Goal: Navigation & Orientation: Find specific page/section

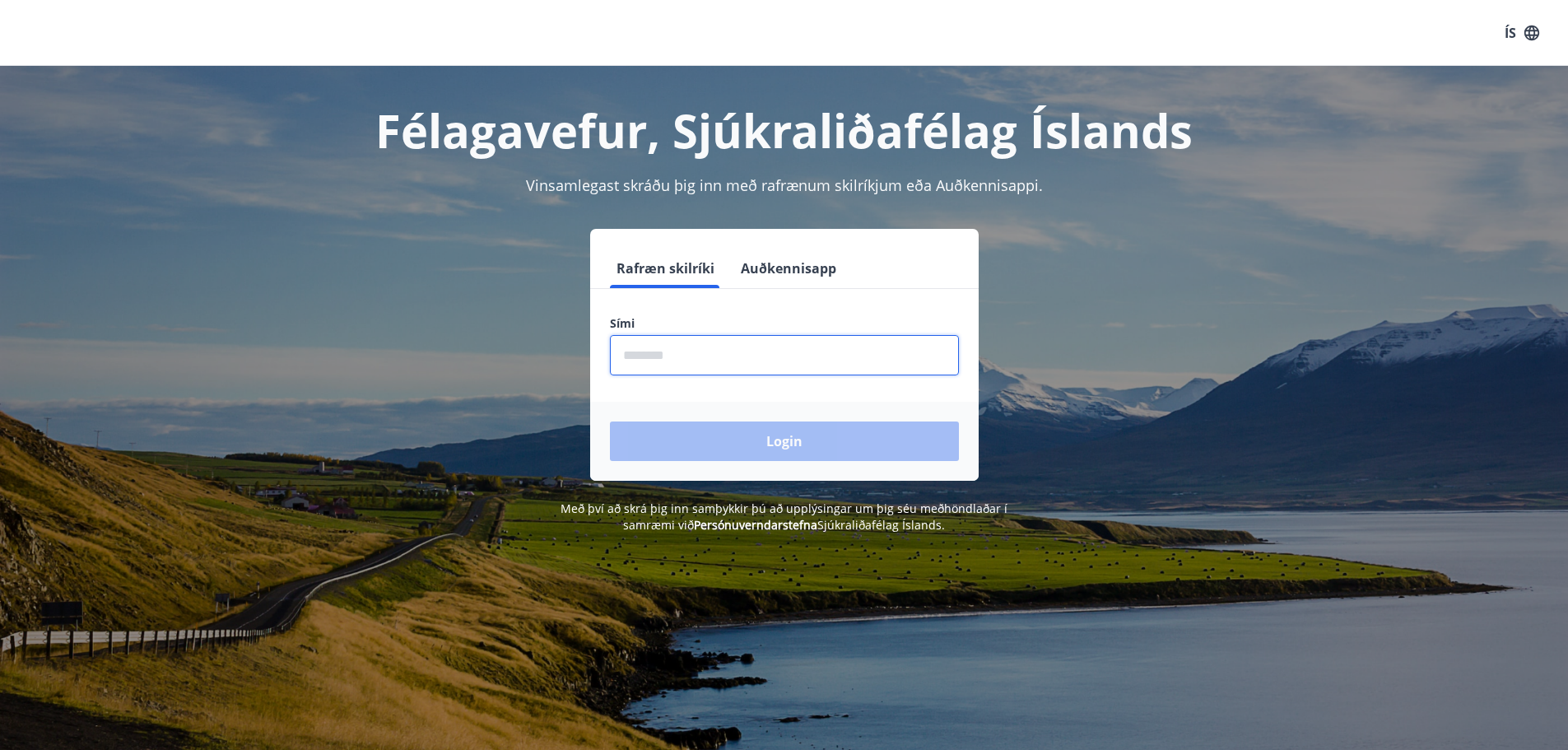
click at [662, 366] on input "phone" at bounding box center [784, 355] width 349 height 40
click at [668, 353] on input "phone" at bounding box center [784, 355] width 349 height 40
type input "*"
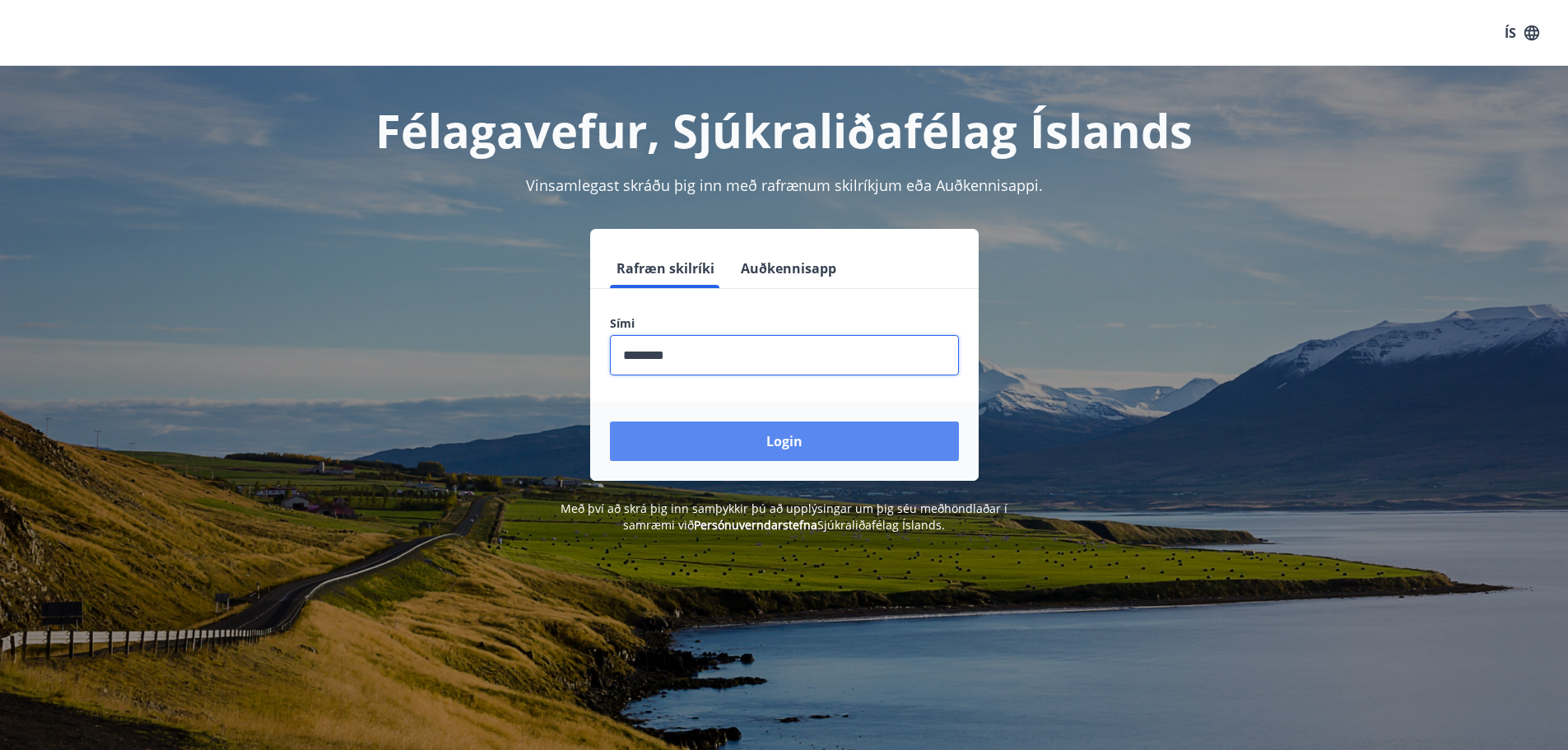
type input "********"
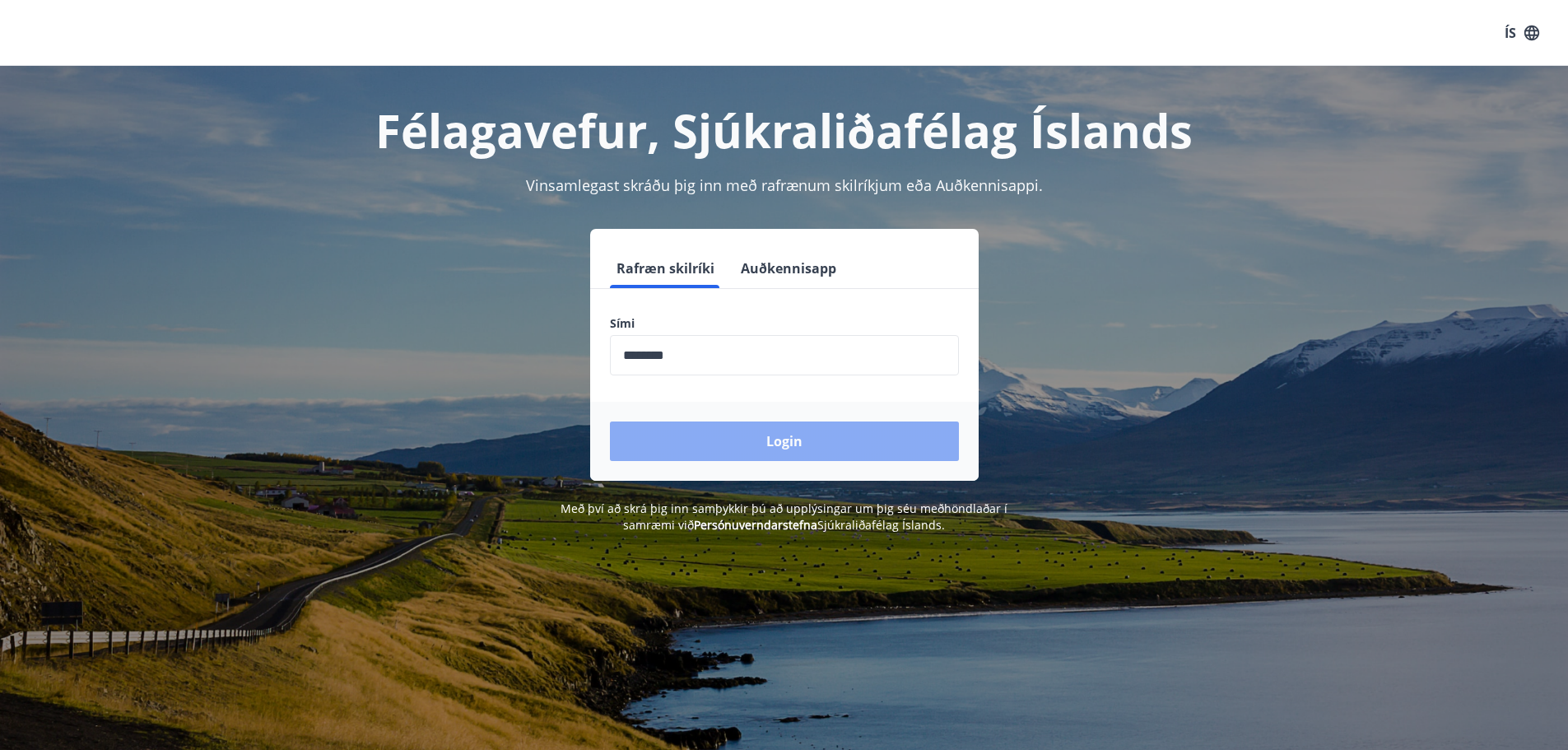
click at [693, 435] on button "Login" at bounding box center [784, 440] width 349 height 39
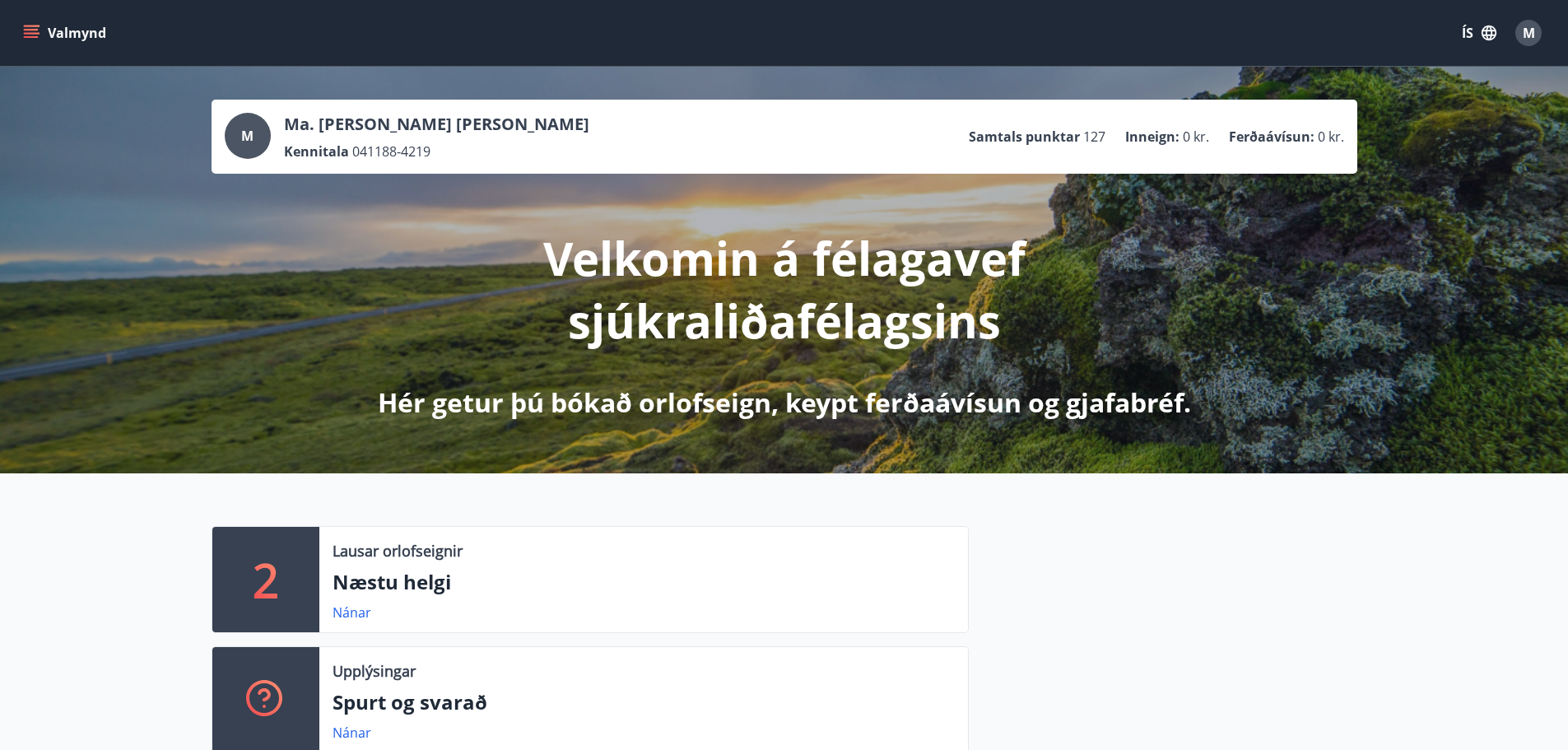
click at [62, 35] on button "Valmynd" at bounding box center [67, 33] width 93 height 30
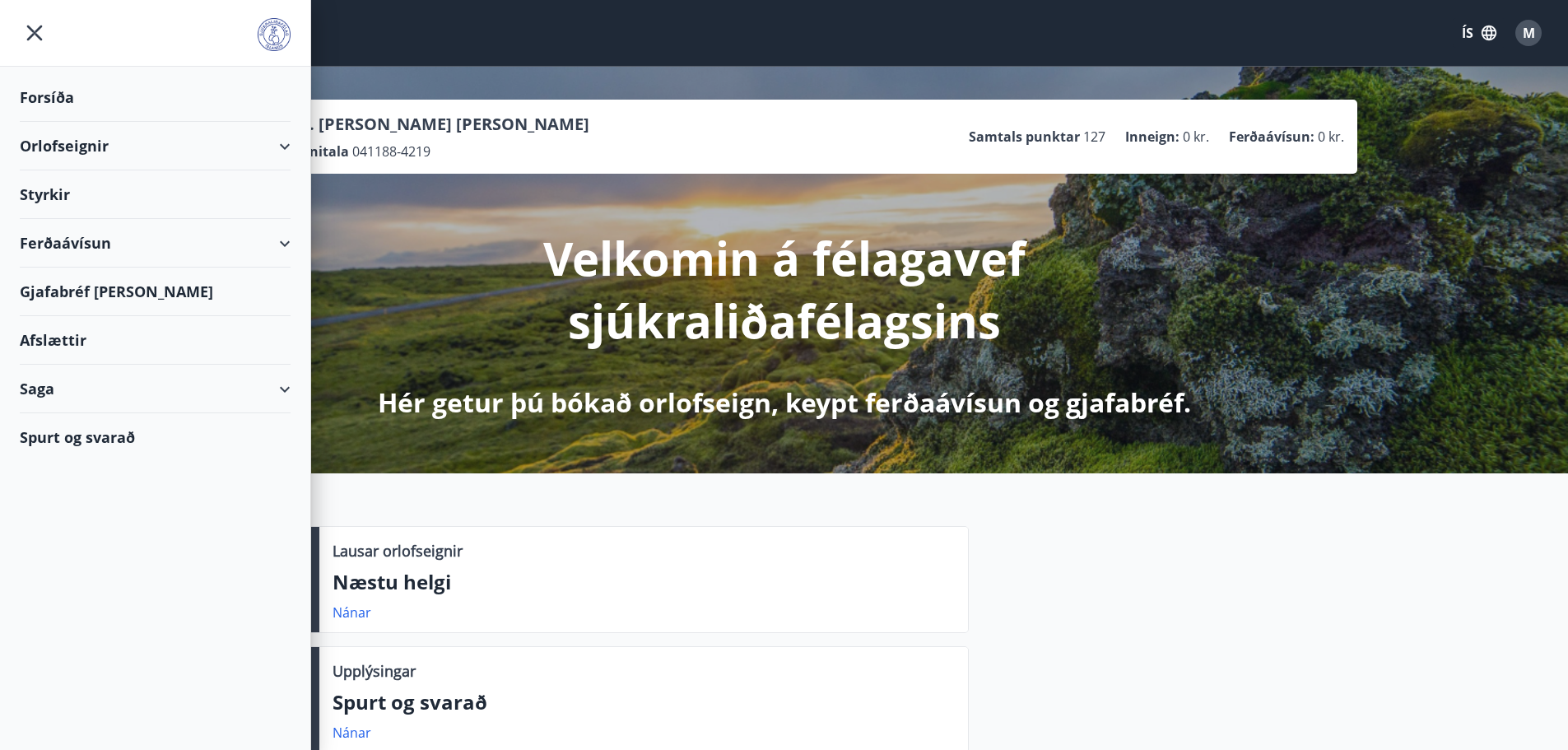
click at [54, 140] on div "Orlofseignir" at bounding box center [155, 145] width 271 height 48
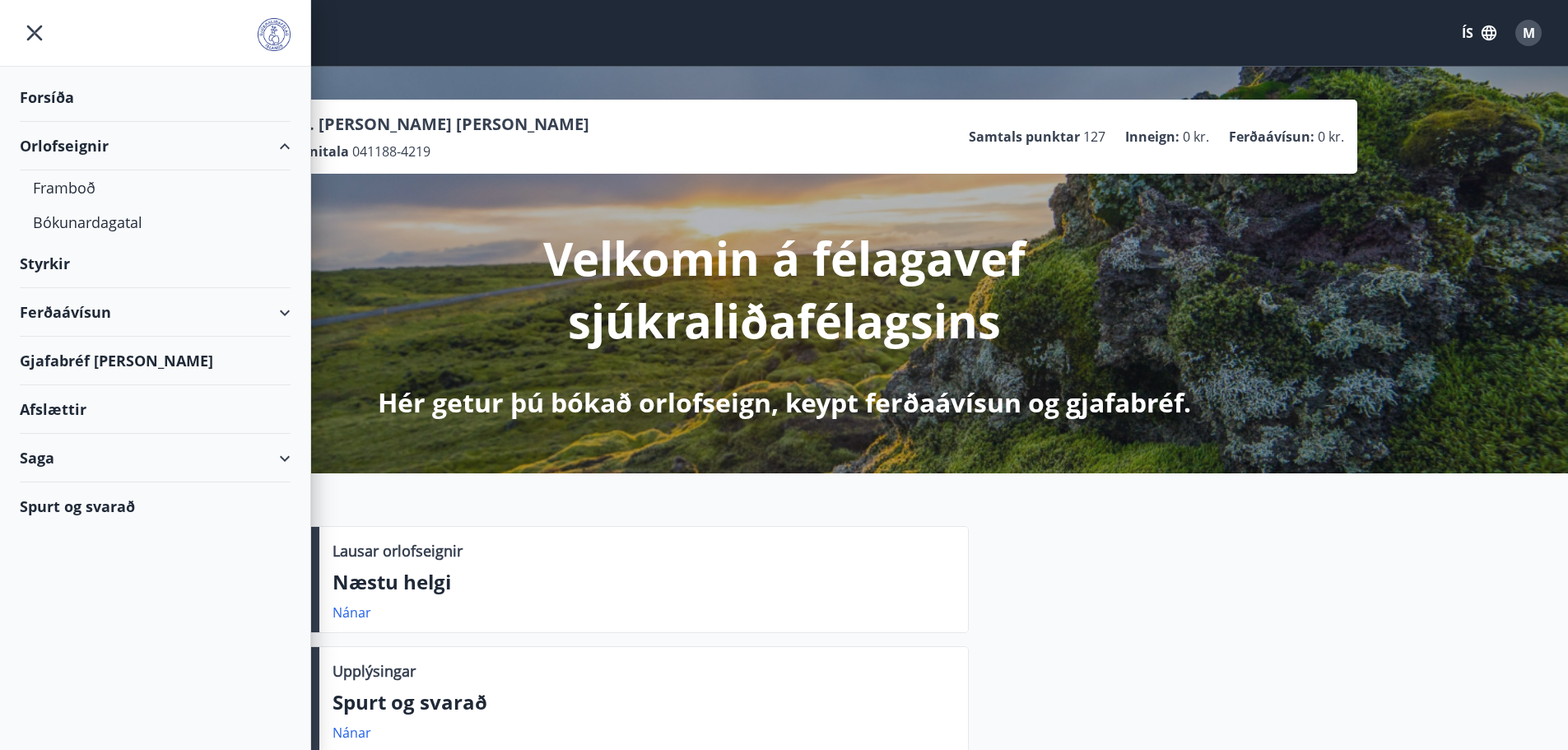
click at [90, 320] on div "Ferðaávísun" at bounding box center [155, 312] width 271 height 48
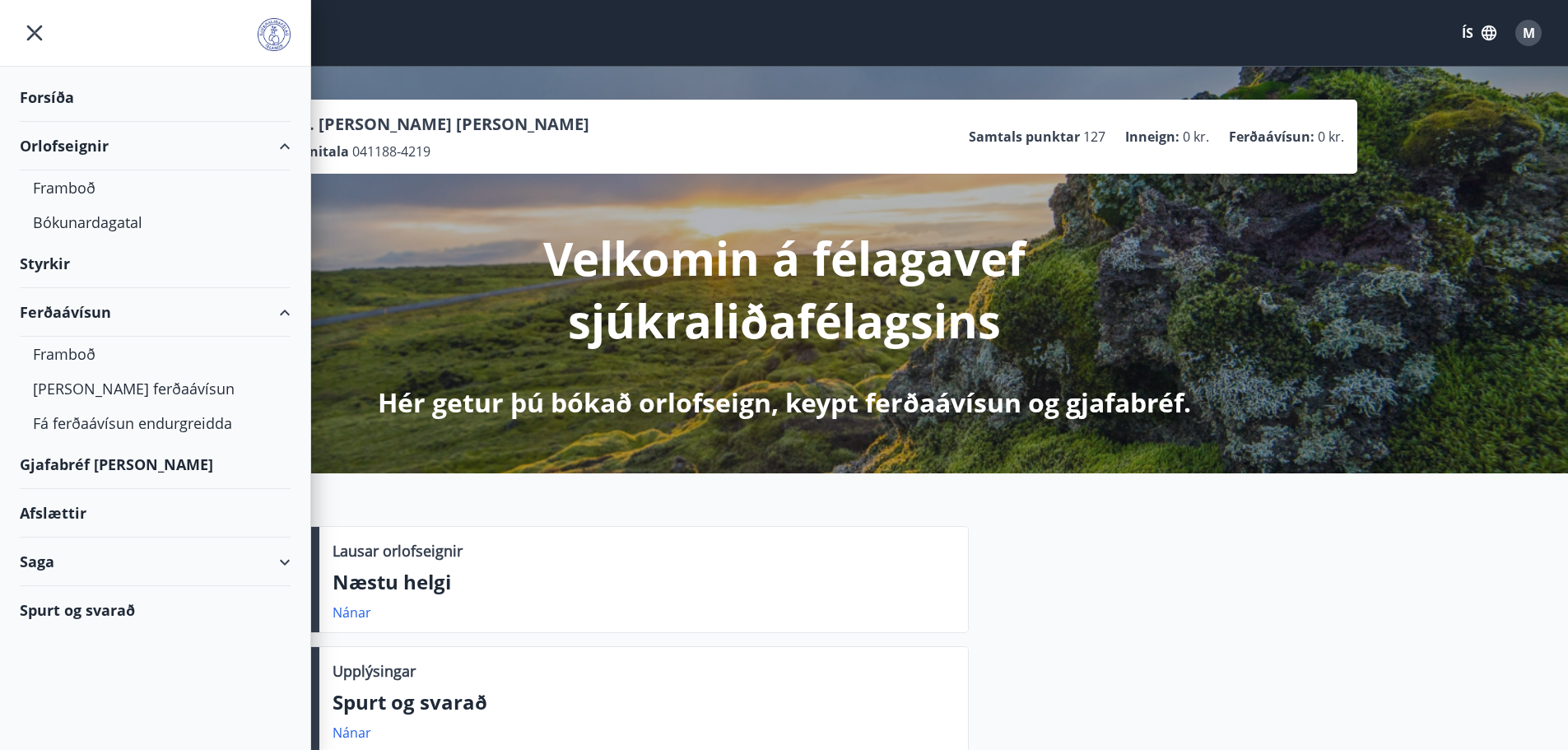
click at [98, 460] on div "Gjafabréf og kort" at bounding box center [155, 464] width 271 height 48
click at [1305, 593] on div at bounding box center [1164, 646] width 389 height 241
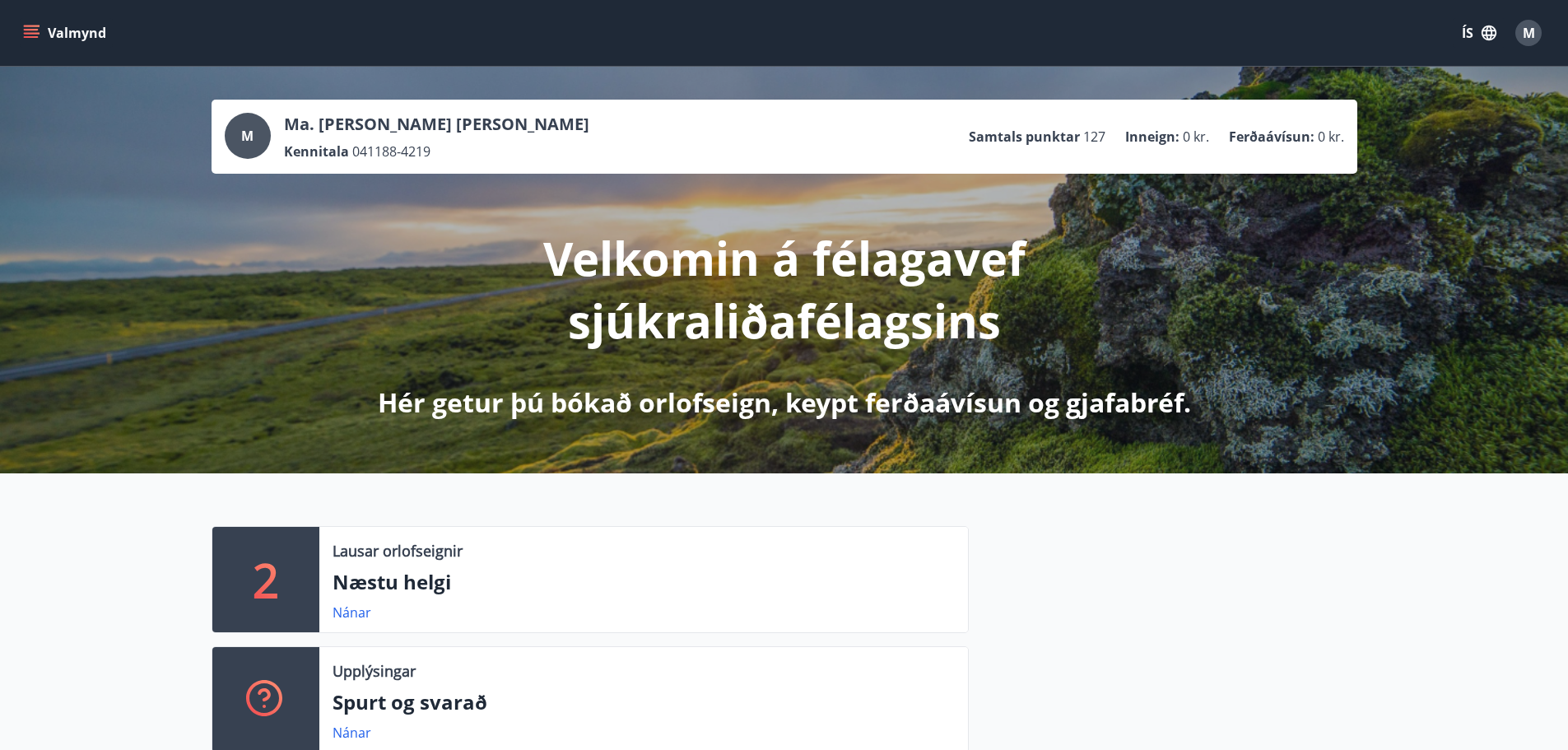
click at [52, 27] on button "Valmynd" at bounding box center [67, 33] width 93 height 30
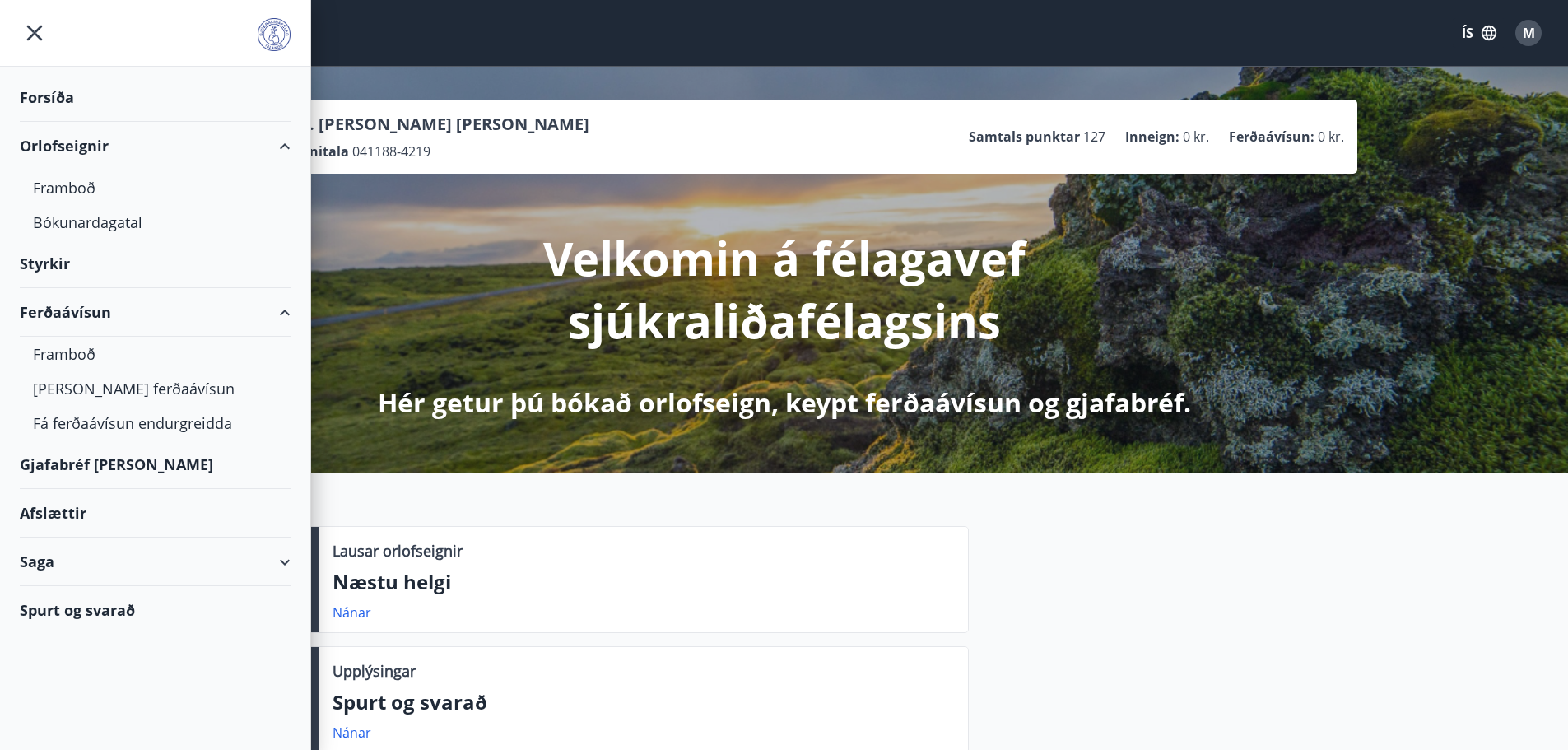
click at [65, 471] on div "Gjafabréf og kort" at bounding box center [155, 464] width 271 height 48
